Goal: Check status: Check status

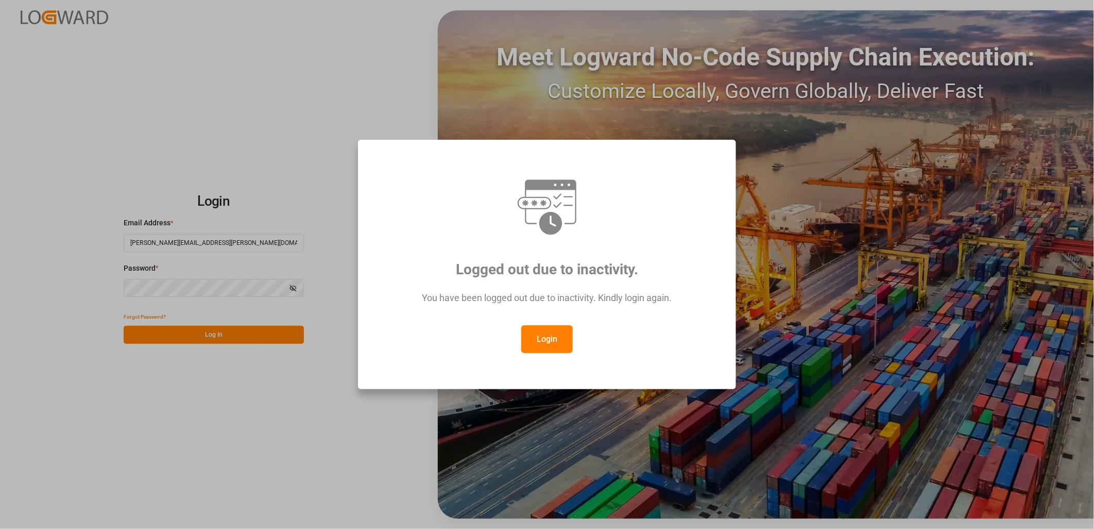
click at [550, 336] on button "Login" at bounding box center [547, 339] width 52 height 28
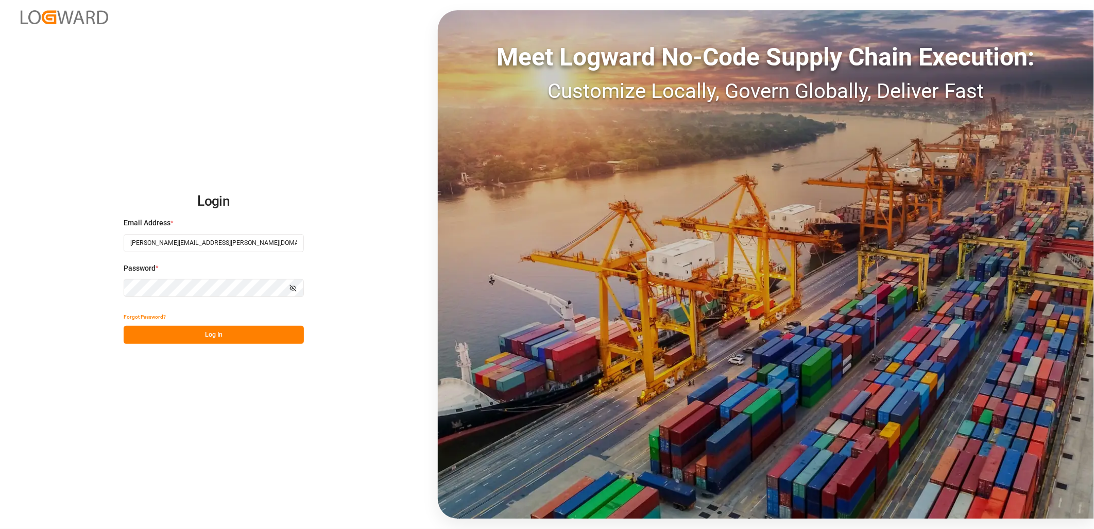
click at [189, 333] on button "Log In" at bounding box center [214, 335] width 180 height 18
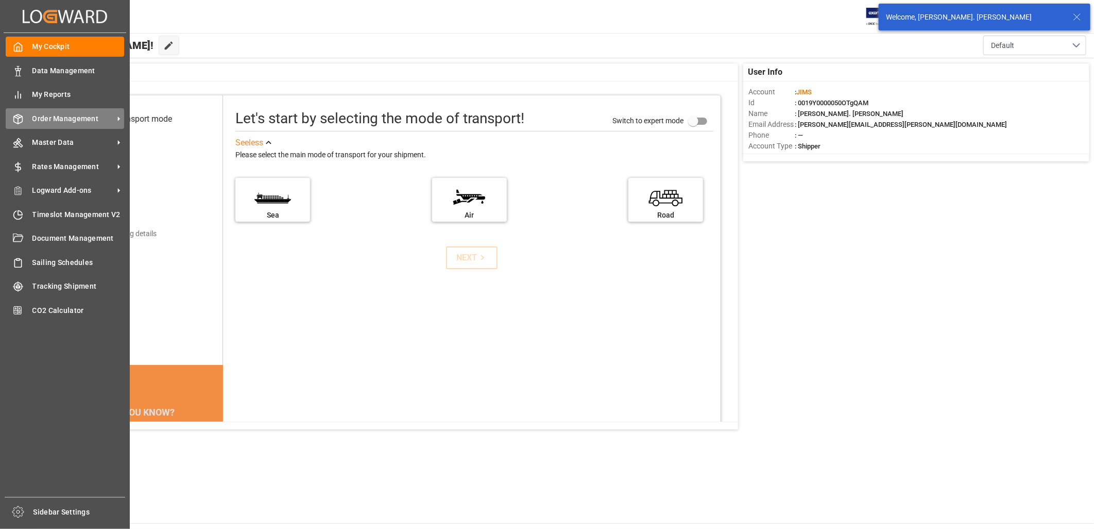
click at [49, 120] on span "Order Management" at bounding box center [72, 118] width 81 height 11
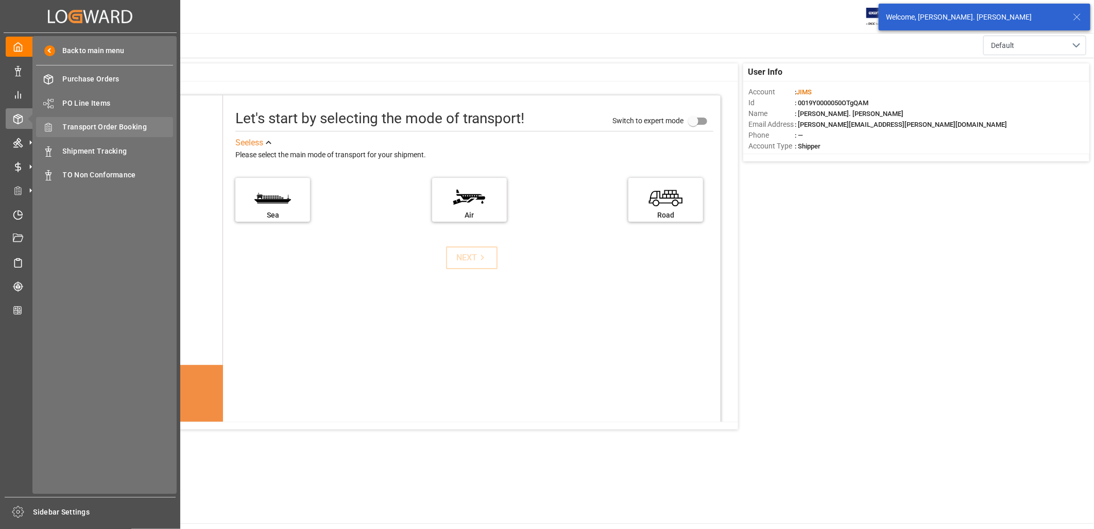
click at [79, 127] on span "Transport Order Booking" at bounding box center [118, 127] width 111 height 11
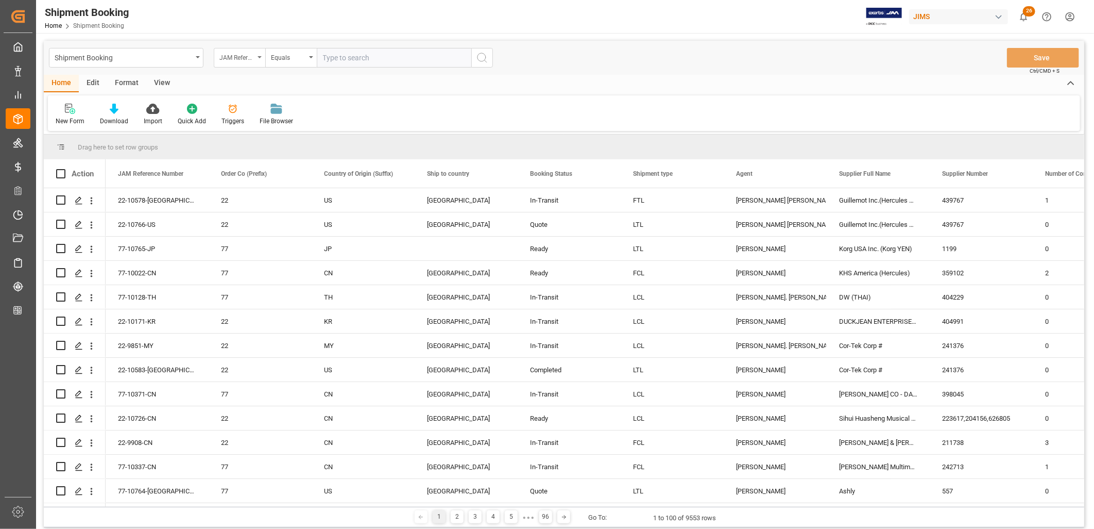
click at [259, 58] on icon "open menu" at bounding box center [260, 57] width 4 height 2
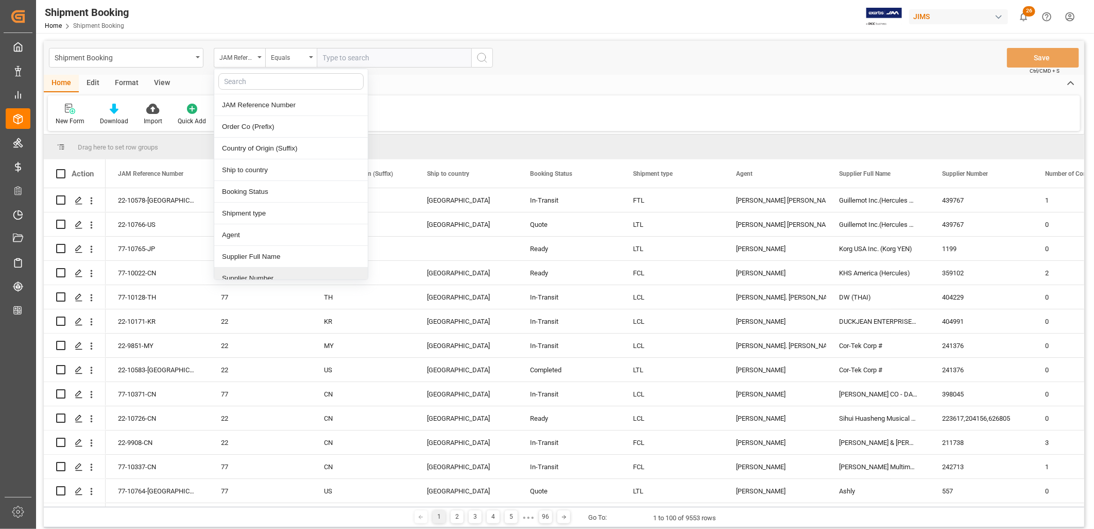
click at [270, 275] on div "Supplier Number" at bounding box center [291, 278] width 154 height 22
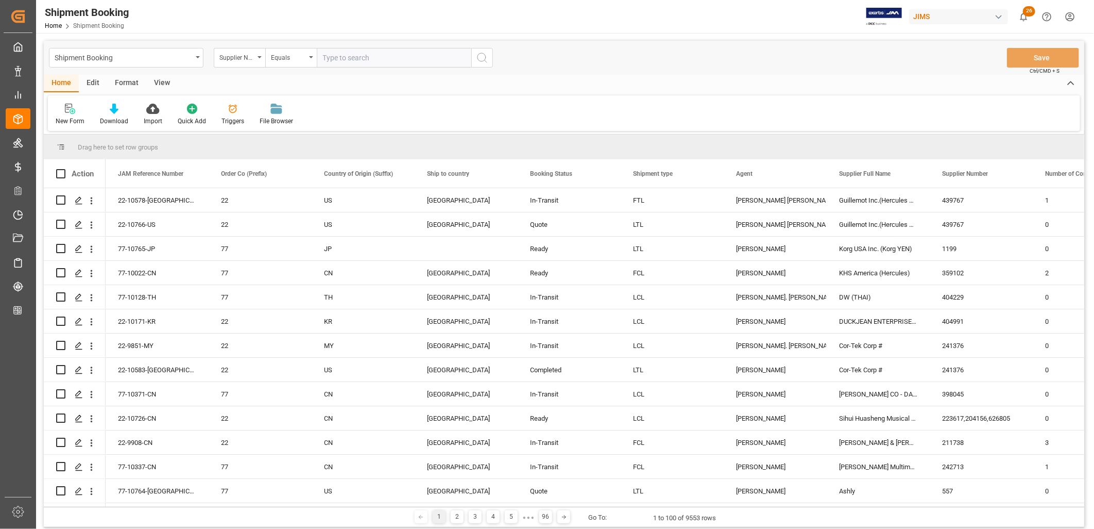
click at [347, 54] on input "text" at bounding box center [394, 58] width 155 height 20
type input "241376"
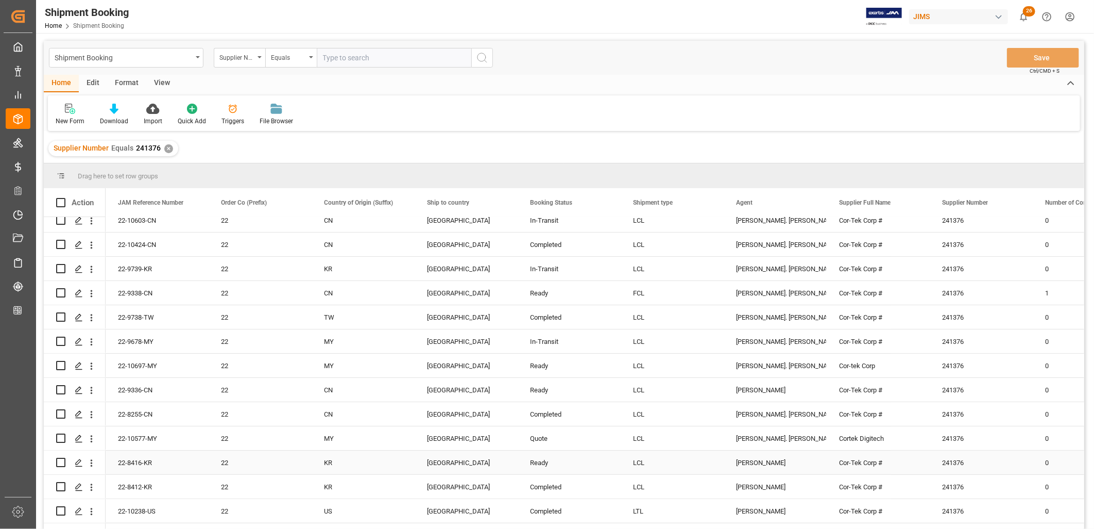
scroll to position [114, 0]
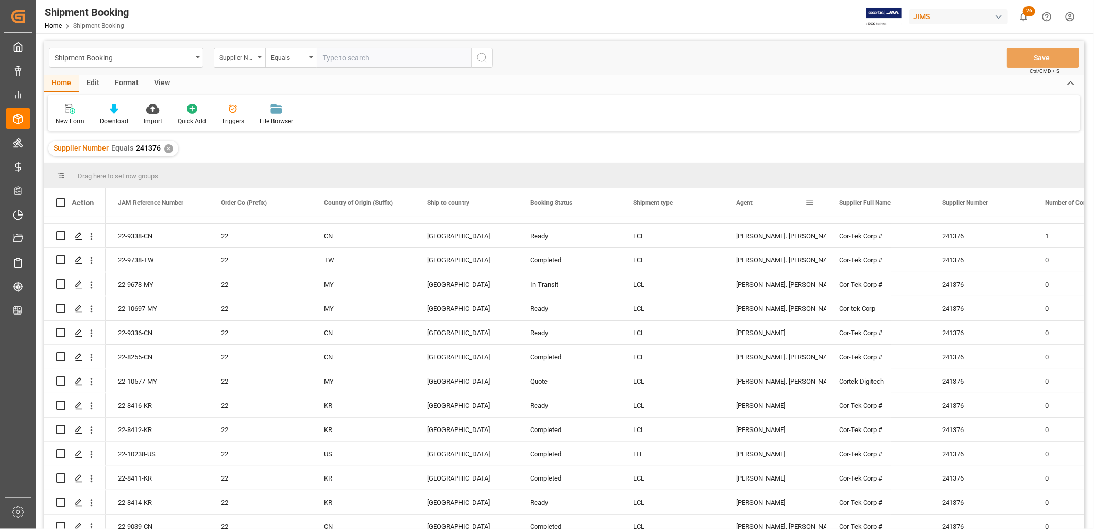
click at [813, 199] on span at bounding box center [809, 202] width 9 height 9
click at [852, 298] on span "Group by Agent" at bounding box center [858, 302] width 80 height 20
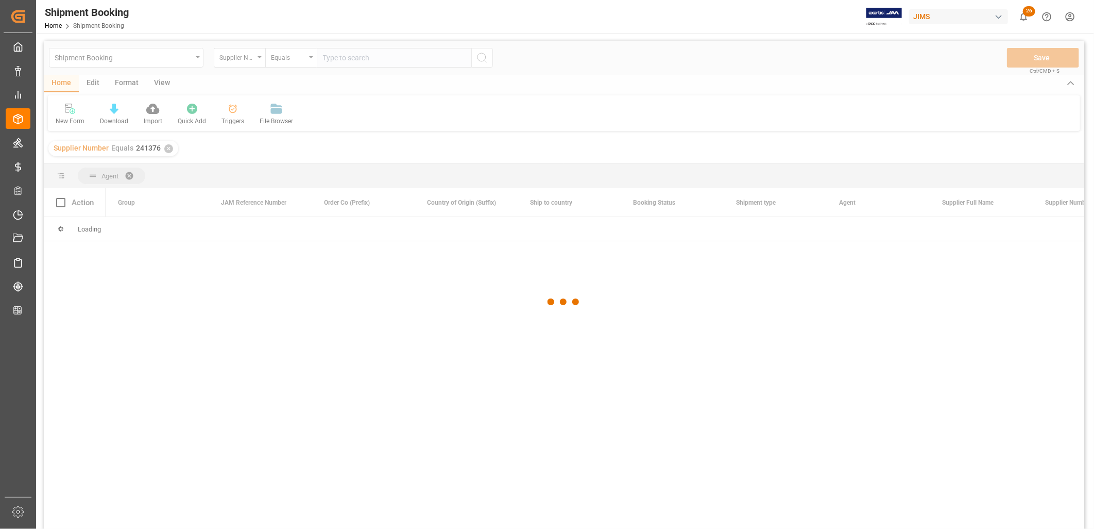
scroll to position [0, 0]
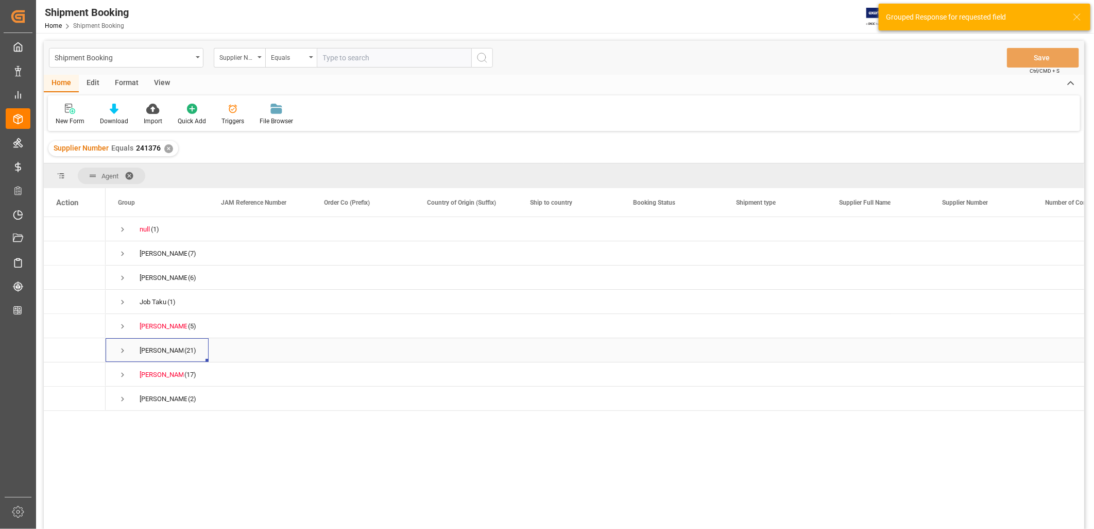
click at [173, 352] on div "[PERSON_NAME]. [PERSON_NAME]" at bounding box center [162, 351] width 44 height 24
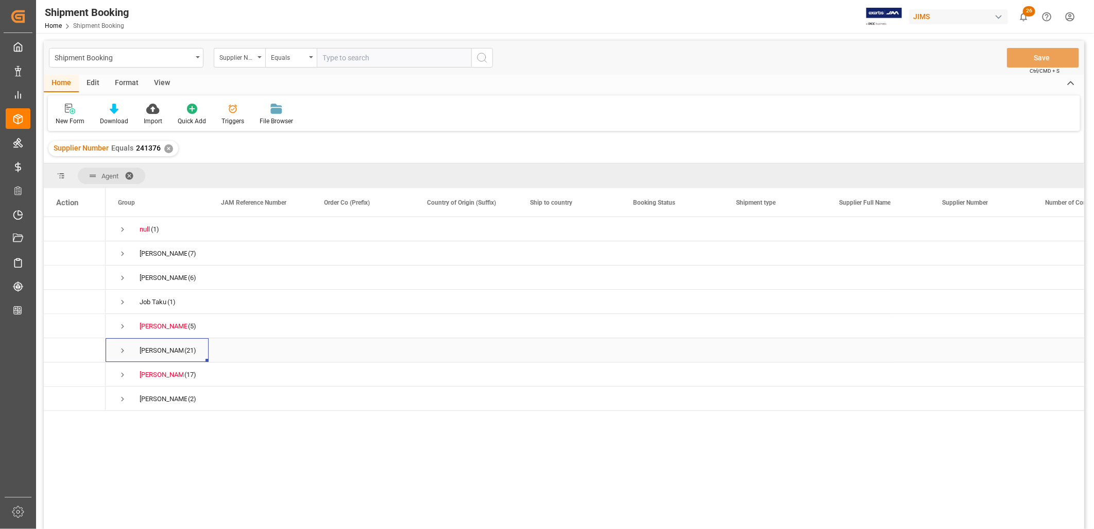
click at [122, 352] on span "Press SPACE to select this row." at bounding box center [122, 350] width 9 height 9
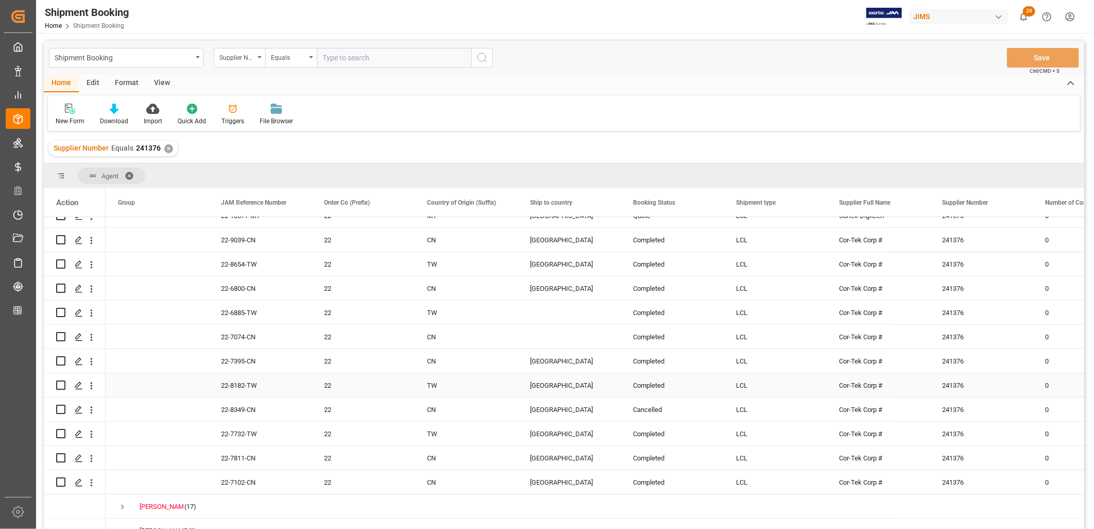
scroll to position [390, 0]
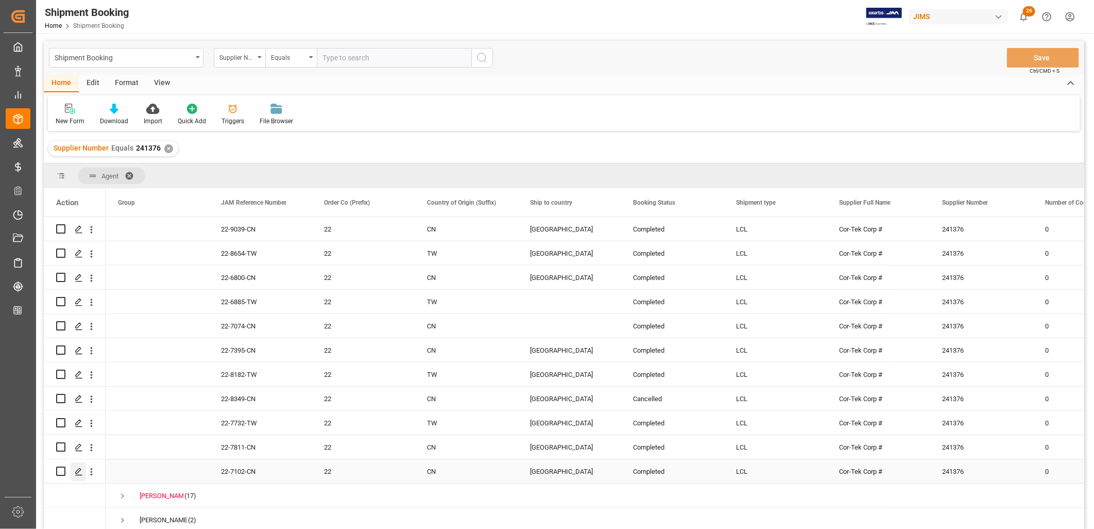
click at [78, 470] on icon "Press SPACE to select this row." at bounding box center [79, 471] width 8 height 8
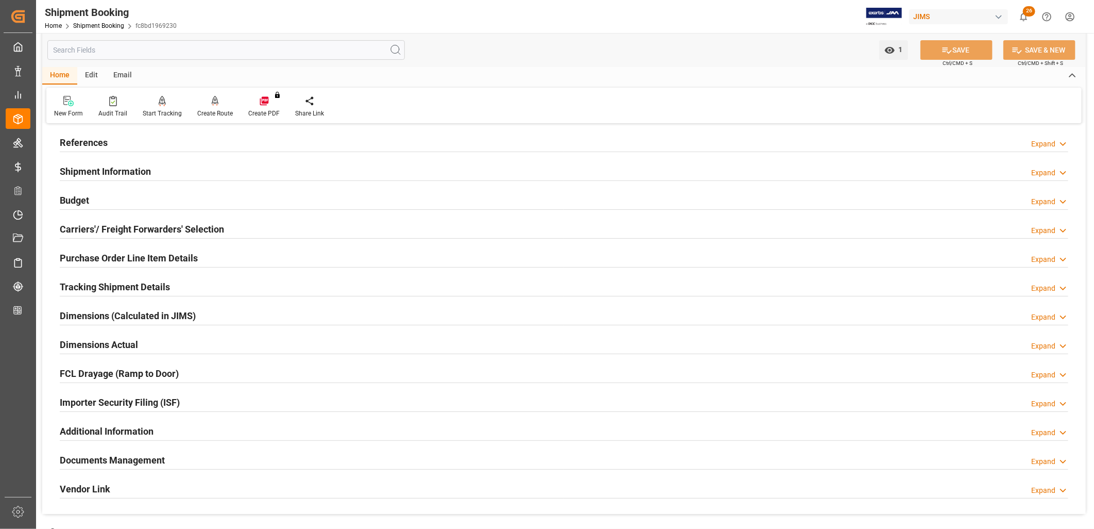
scroll to position [114, 0]
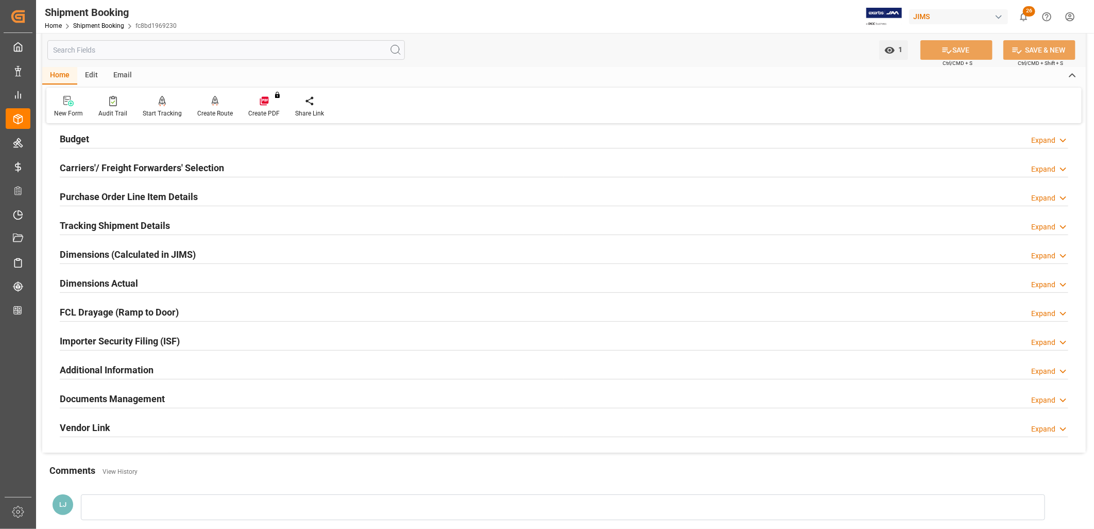
click at [141, 399] on h2 "Documents Management" at bounding box center [112, 399] width 105 height 14
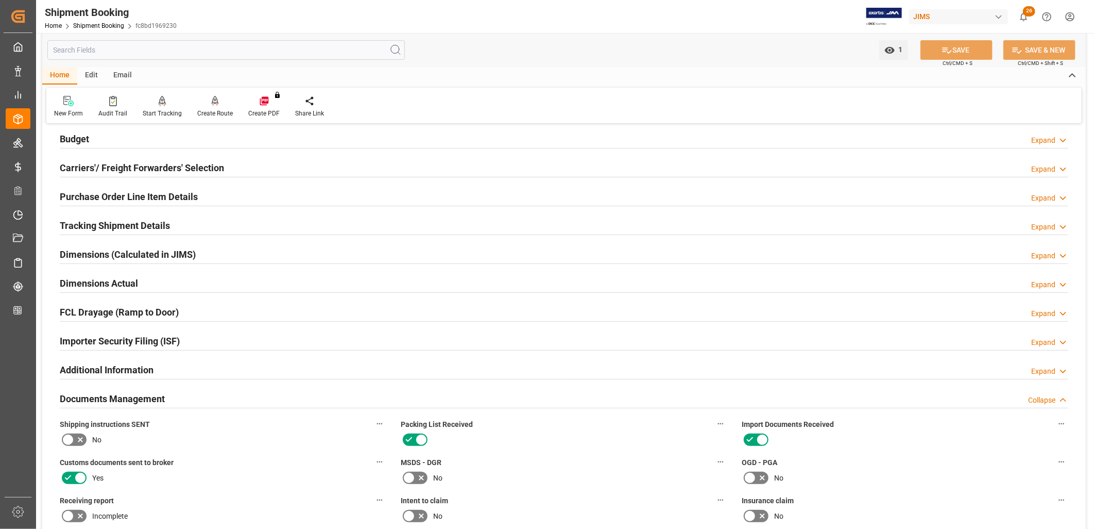
scroll to position [458, 0]
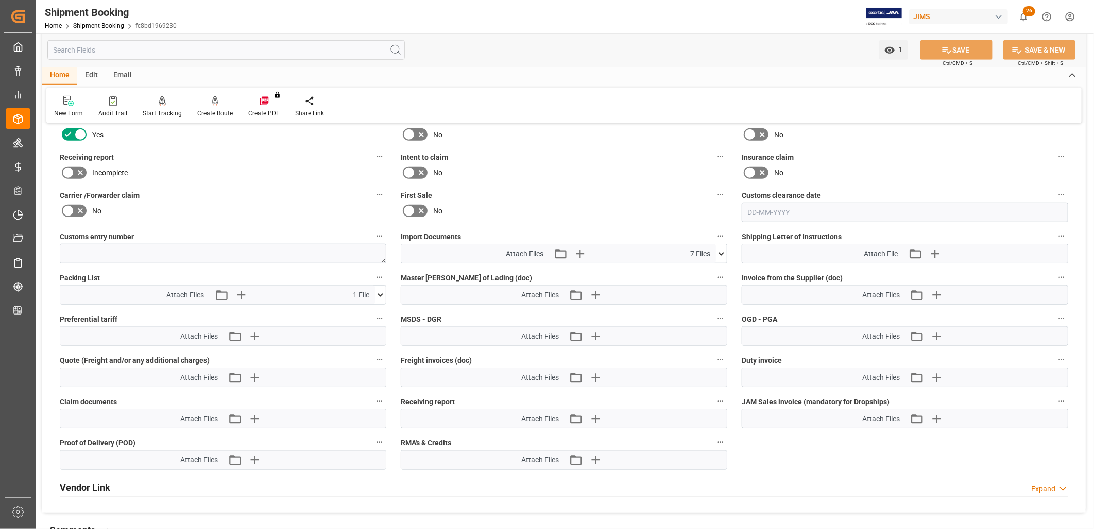
click at [718, 248] on icon at bounding box center [721, 253] width 11 height 11
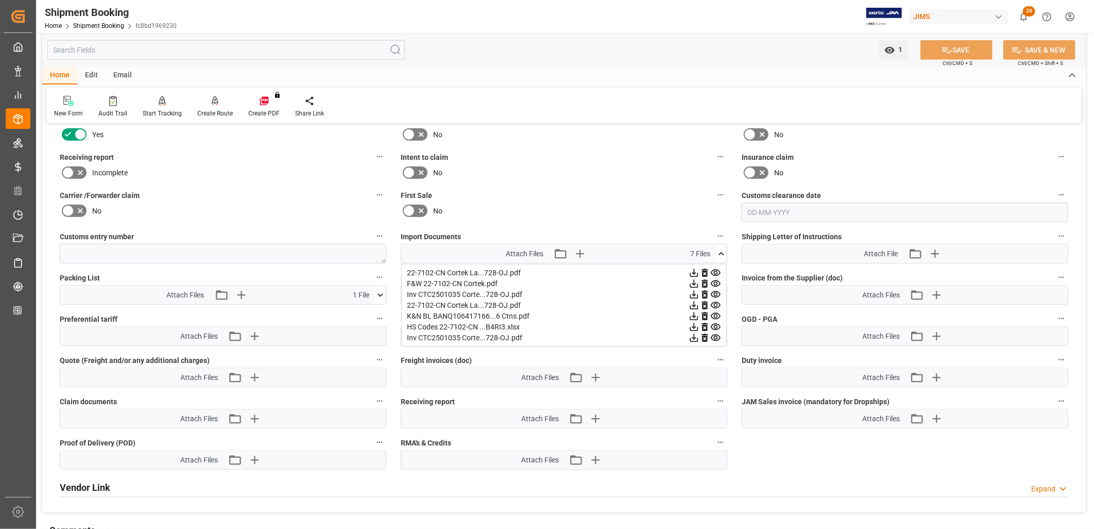
click at [721, 249] on icon at bounding box center [721, 253] width 11 height 11
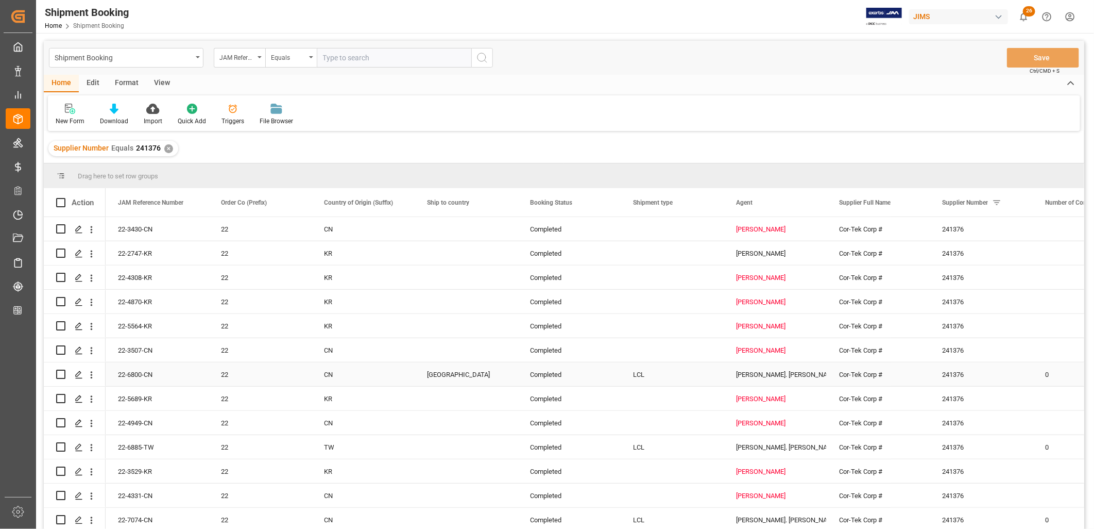
scroll to position [1141, 0]
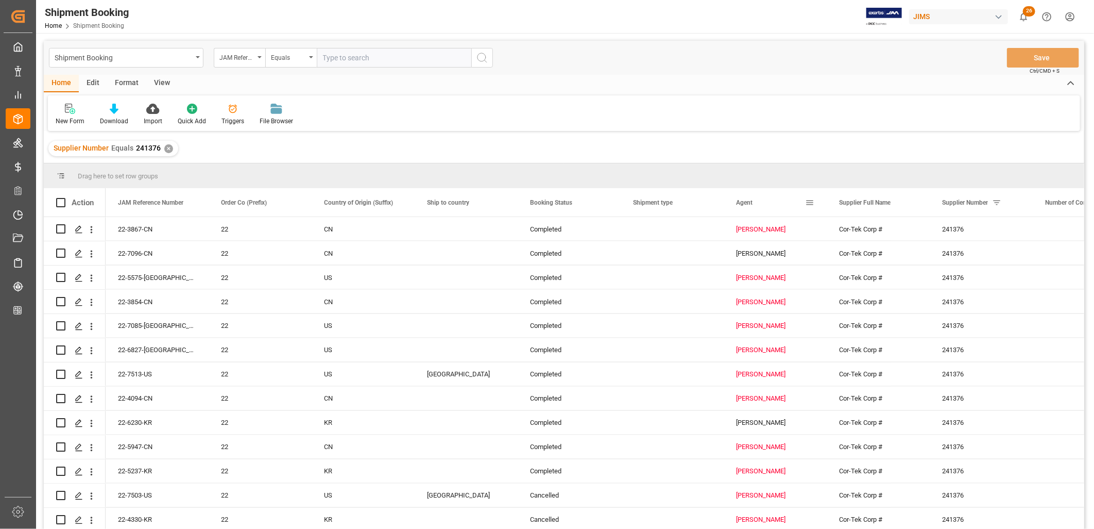
click at [815, 203] on div "Agent" at bounding box center [775, 202] width 103 height 28
click at [809, 202] on span at bounding box center [809, 202] width 9 height 9
click at [835, 300] on span "Group by Agent" at bounding box center [858, 302] width 80 height 20
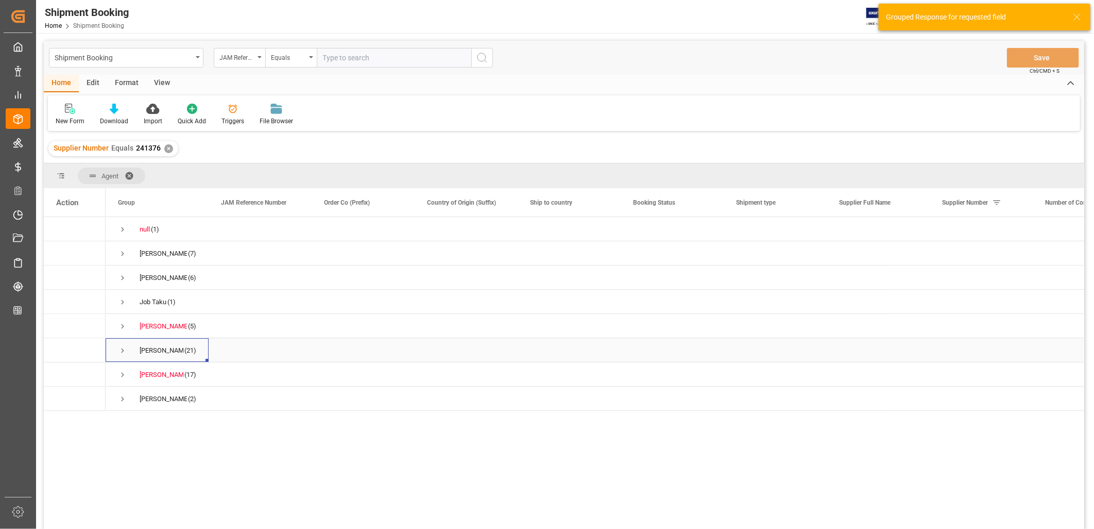
click at [124, 348] on span "Press SPACE to select this row." at bounding box center [122, 350] width 9 height 9
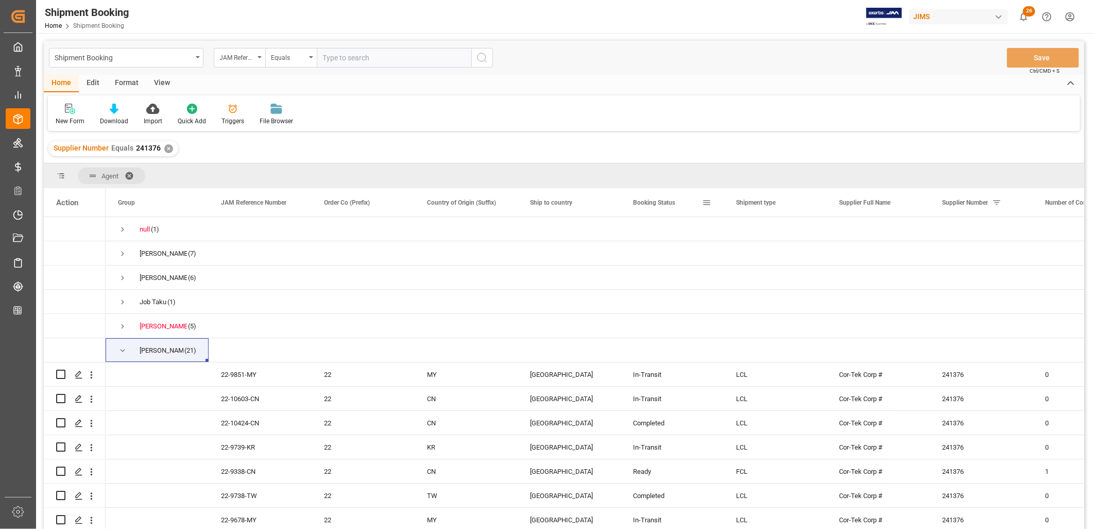
click at [664, 209] on div "Booking Status" at bounding box center [667, 202] width 69 height 28
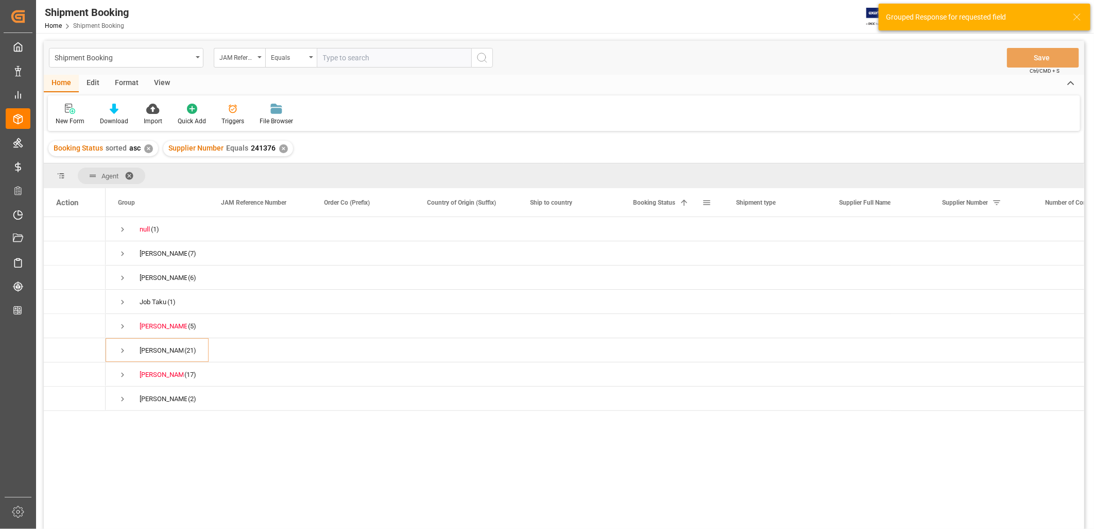
click at [684, 200] on span at bounding box center [684, 202] width 9 height 9
click at [707, 202] on span at bounding box center [706, 202] width 9 height 9
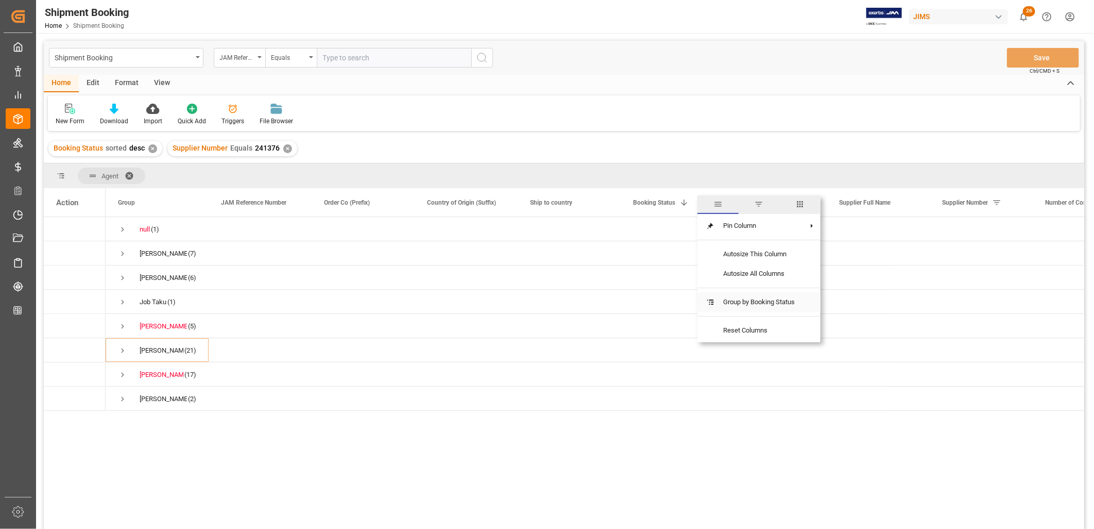
click at [734, 295] on span "Group by Booking Status" at bounding box center [759, 302] width 88 height 20
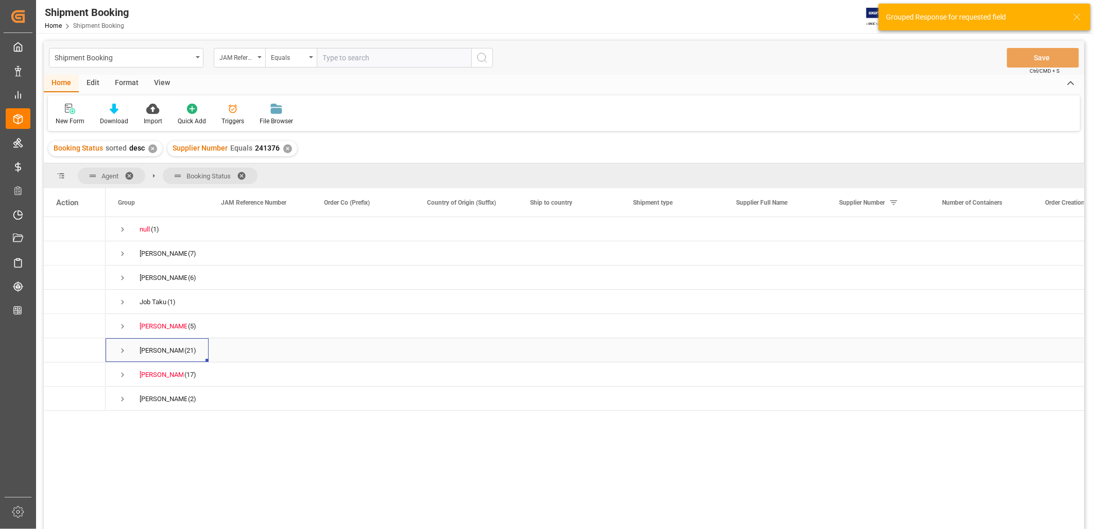
click at [172, 348] on div "[PERSON_NAME]. [PERSON_NAME]" at bounding box center [162, 351] width 44 height 24
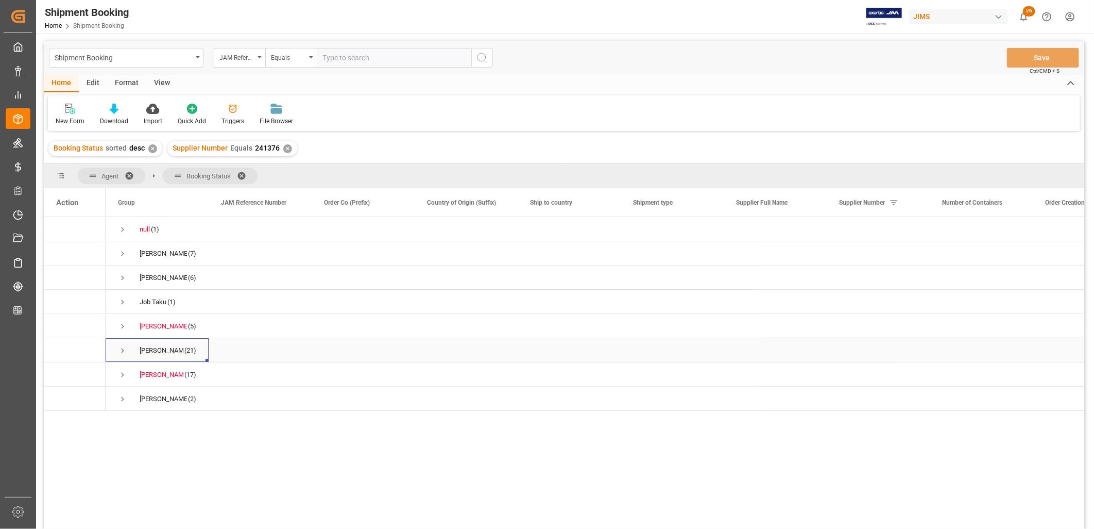
click at [172, 349] on div "[PERSON_NAME]. [PERSON_NAME]" at bounding box center [162, 351] width 44 height 24
click at [155, 147] on div "✕" at bounding box center [152, 148] width 9 height 9
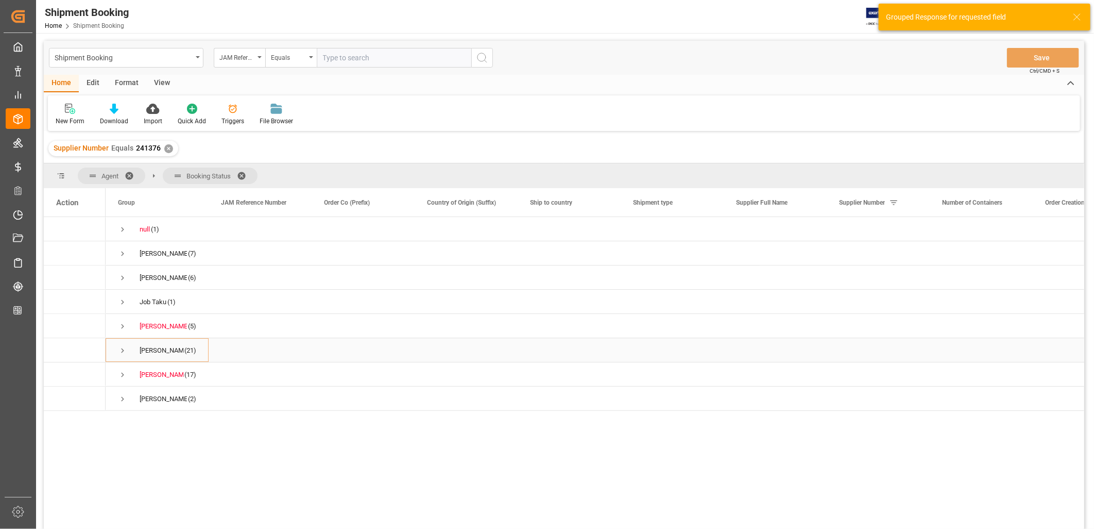
click at [121, 347] on span "Press SPACE to select this row." at bounding box center [122, 350] width 9 height 9
click at [146, 397] on span "Press SPACE to select this row." at bounding box center [144, 398] width 9 height 9
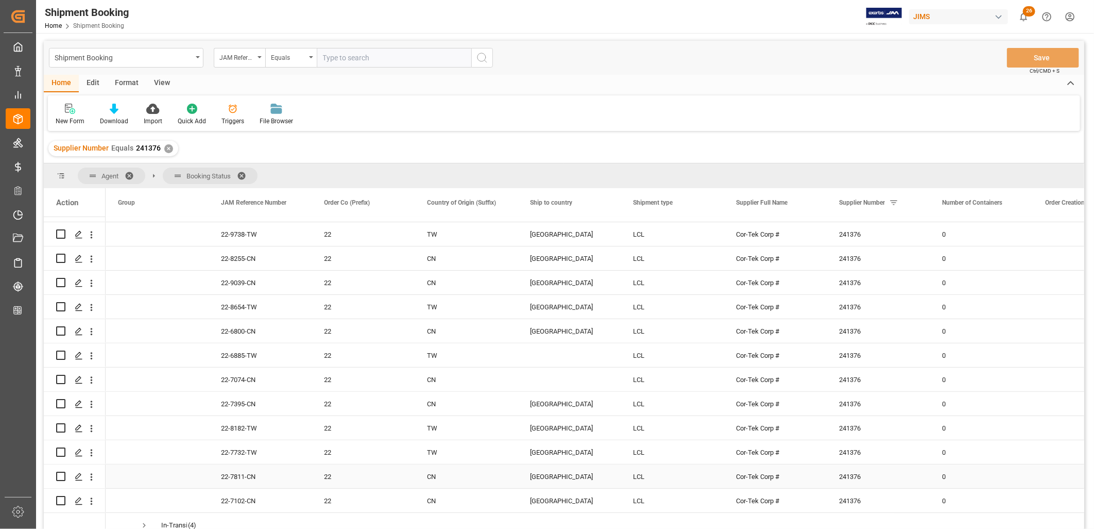
scroll to position [286, 0]
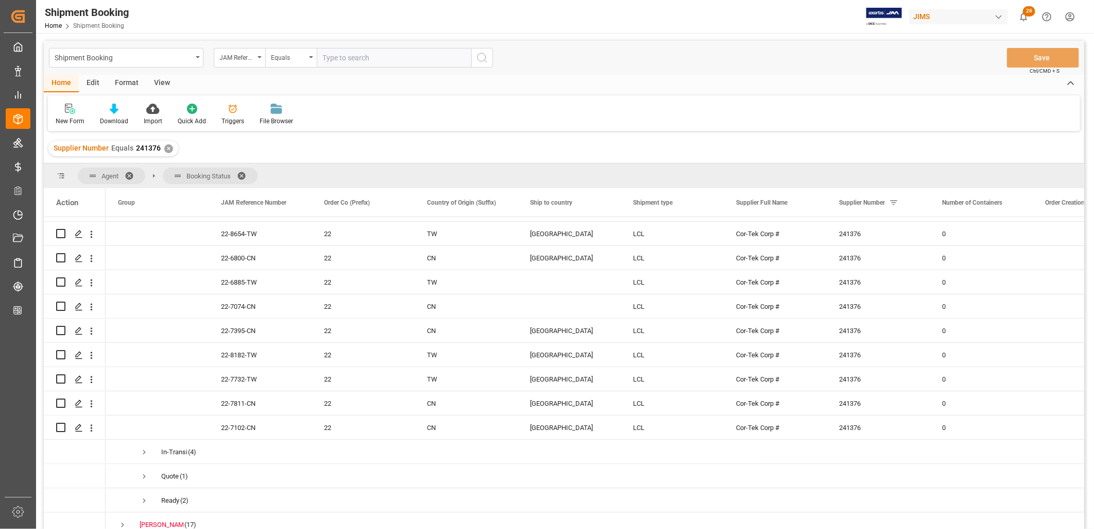
click at [166, 145] on div "✕" at bounding box center [168, 148] width 9 height 9
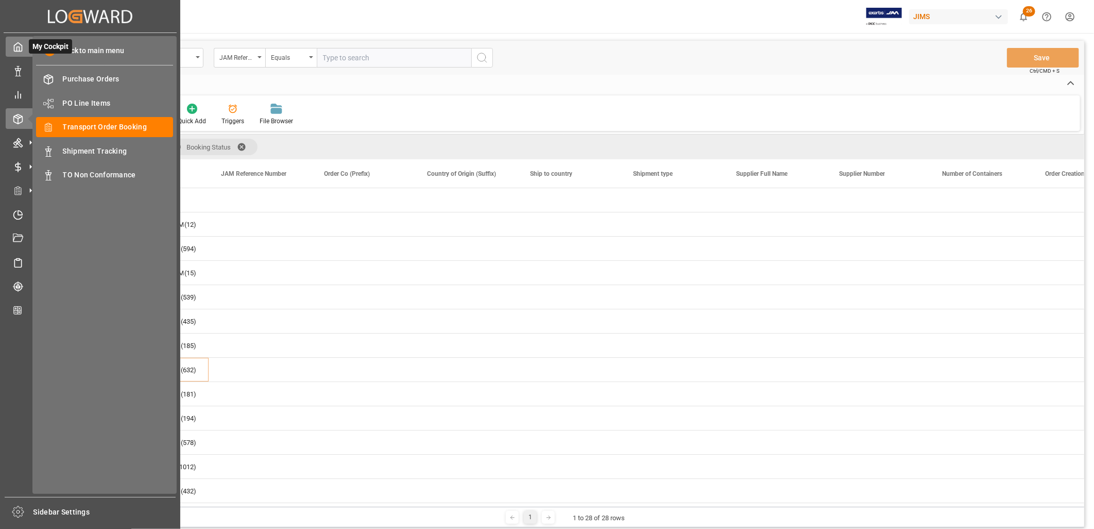
click at [18, 47] on icon at bounding box center [18, 47] width 10 height 10
